Goal: Task Accomplishment & Management: Complete application form

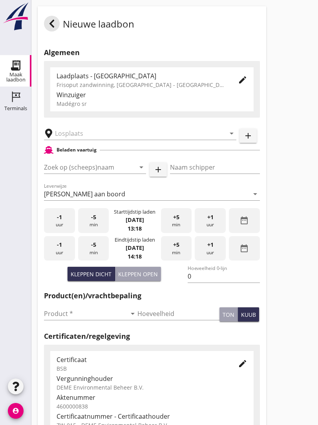
click at [105, 140] on input "text" at bounding box center [135, 133] width 160 height 13
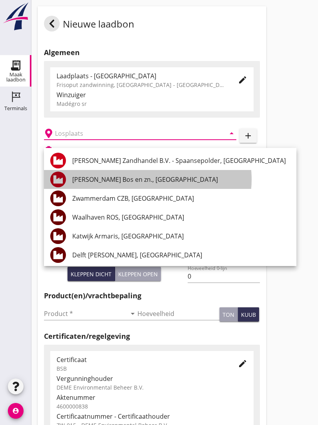
click at [129, 178] on div "[PERSON_NAME] Bos en zn., [GEOGRAPHIC_DATA]" at bounding box center [181, 179] width 218 height 9
type input "[PERSON_NAME] Bos en zn., [GEOGRAPHIC_DATA]"
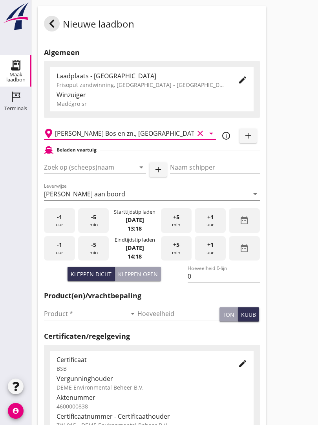
click at [116, 169] on input "Zoek op (scheeps)naam" at bounding box center [84, 167] width 80 height 13
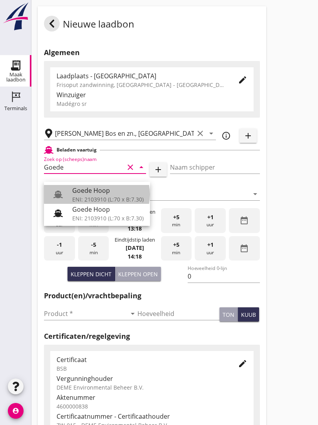
click at [105, 193] on div "Goede Hoop" at bounding box center [108, 190] width 72 height 9
type input "Goede Hoop"
type input "[PERSON_NAME]"
type input "555"
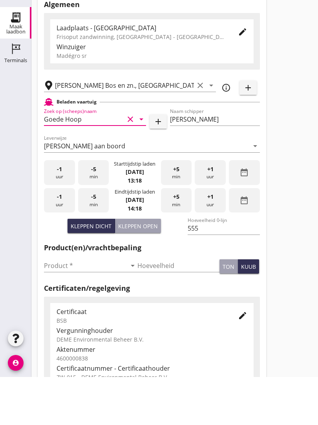
click at [54, 307] on input "Product *" at bounding box center [85, 313] width 83 height 13
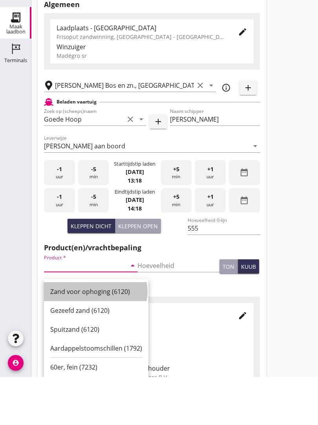
click at [96, 335] on div "Zand voor ophoging (6120)" at bounding box center [96, 339] width 92 height 9
type input "Zand voor ophoging (6120)"
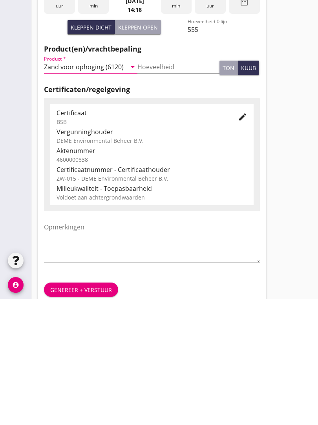
scroll to position [138, 0]
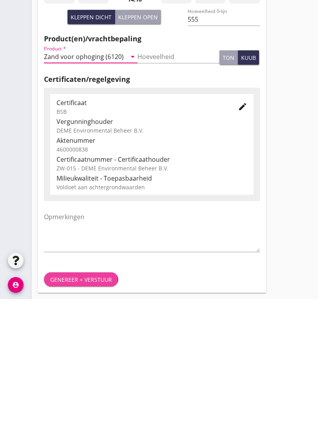
click at [91, 401] on div "Genereer + verstuur" at bounding box center [81, 405] width 62 height 8
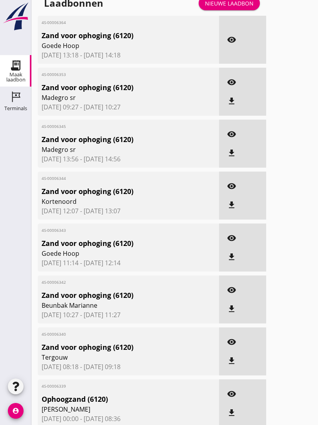
scroll to position [0, 0]
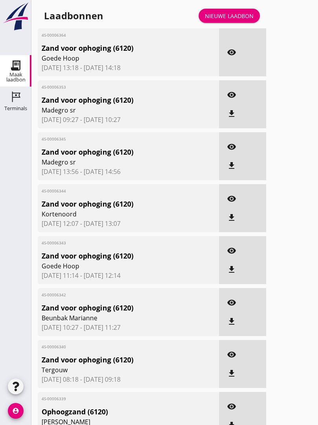
click at [236, 57] on icon "visibility" at bounding box center [231, 52] width 9 height 9
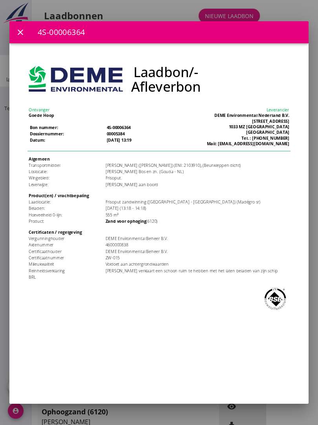
click at [22, 35] on icon "close" at bounding box center [20, 32] width 9 height 9
